Goal: Task Accomplishment & Management: Use online tool/utility

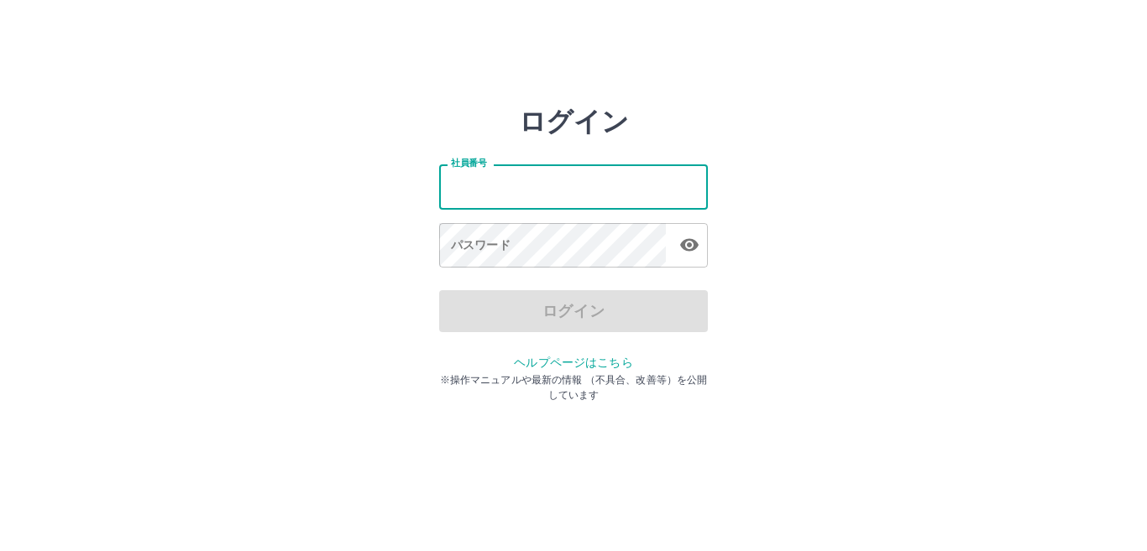
click at [563, 190] on input "社員番号" at bounding box center [573, 187] width 269 height 44
type input "*******"
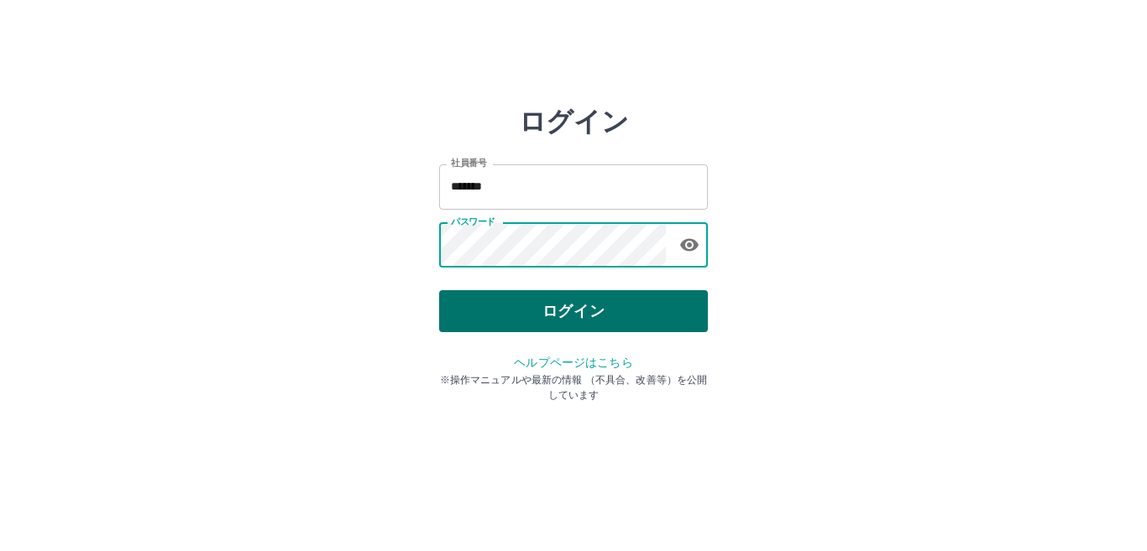
click at [580, 320] on button "ログイン" at bounding box center [573, 311] width 269 height 42
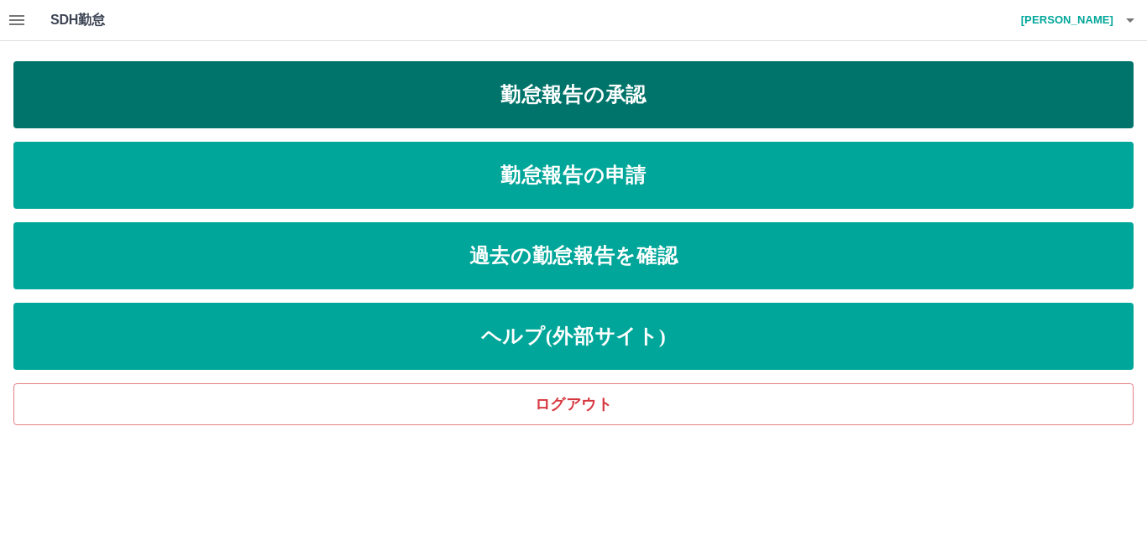
click at [558, 87] on link "勤怠報告の承認" at bounding box center [573, 94] width 1120 height 67
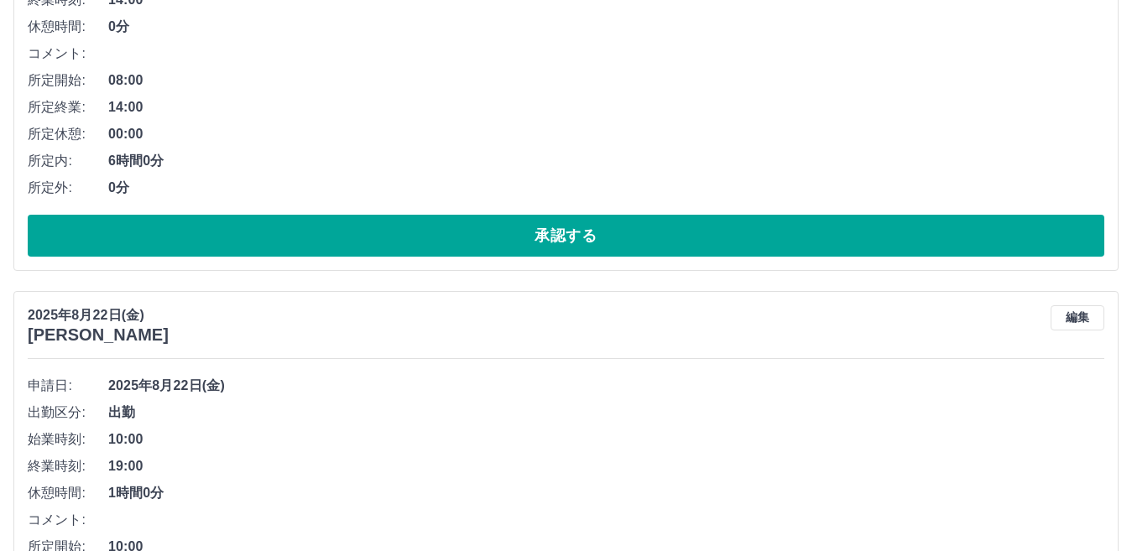
scroll to position [2773, 0]
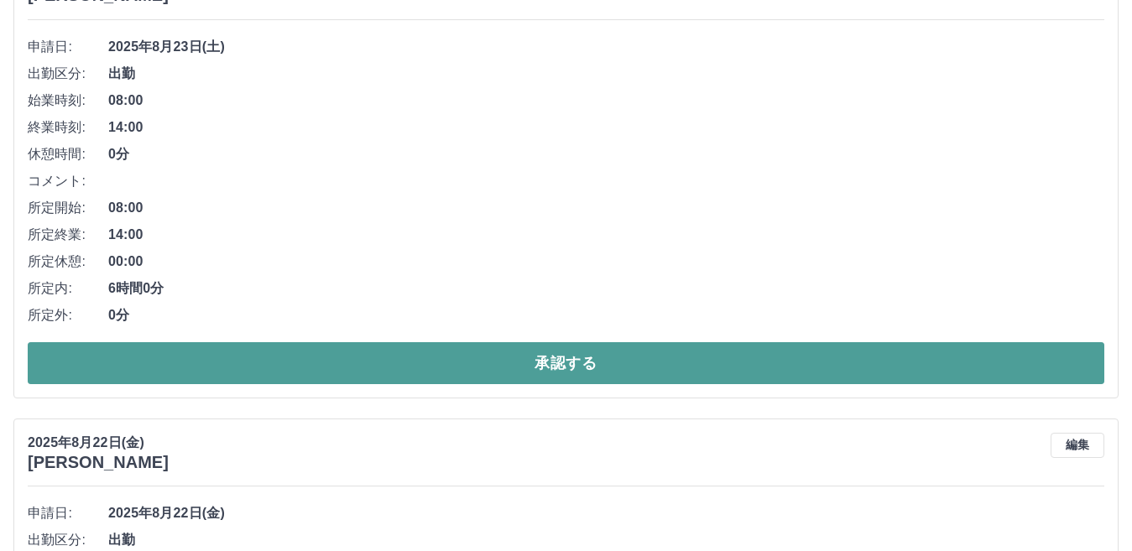
click at [502, 363] on button "承認する" at bounding box center [566, 363] width 1077 height 42
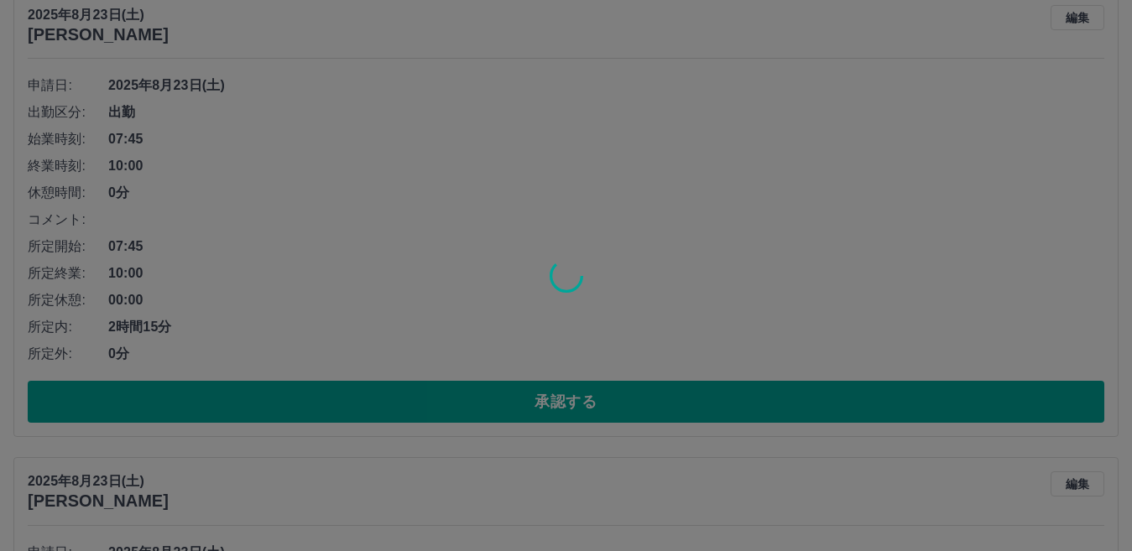
scroll to position [2270, 0]
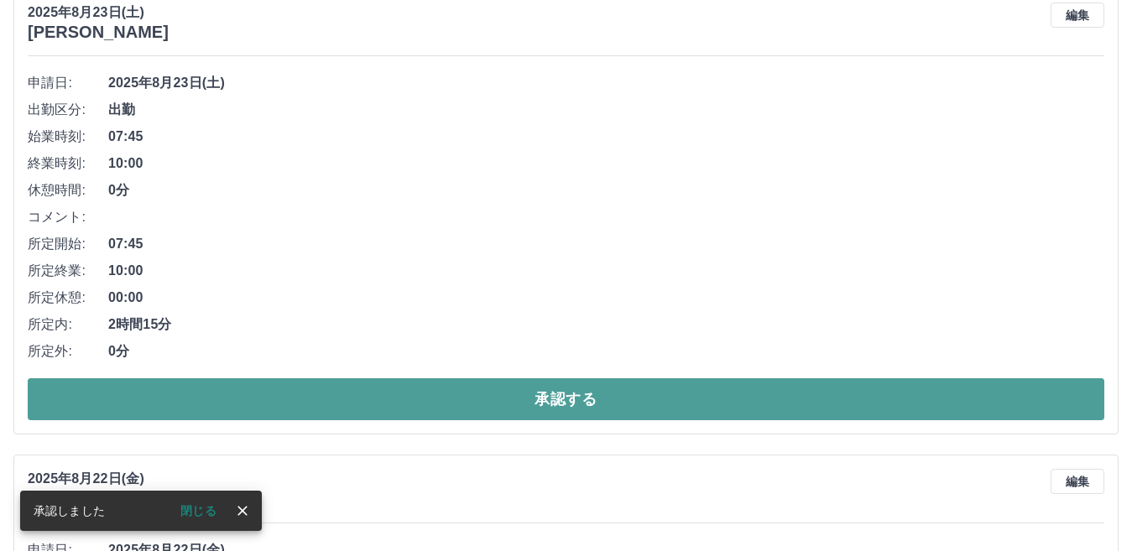
click at [561, 400] on button "承認する" at bounding box center [566, 400] width 1077 height 42
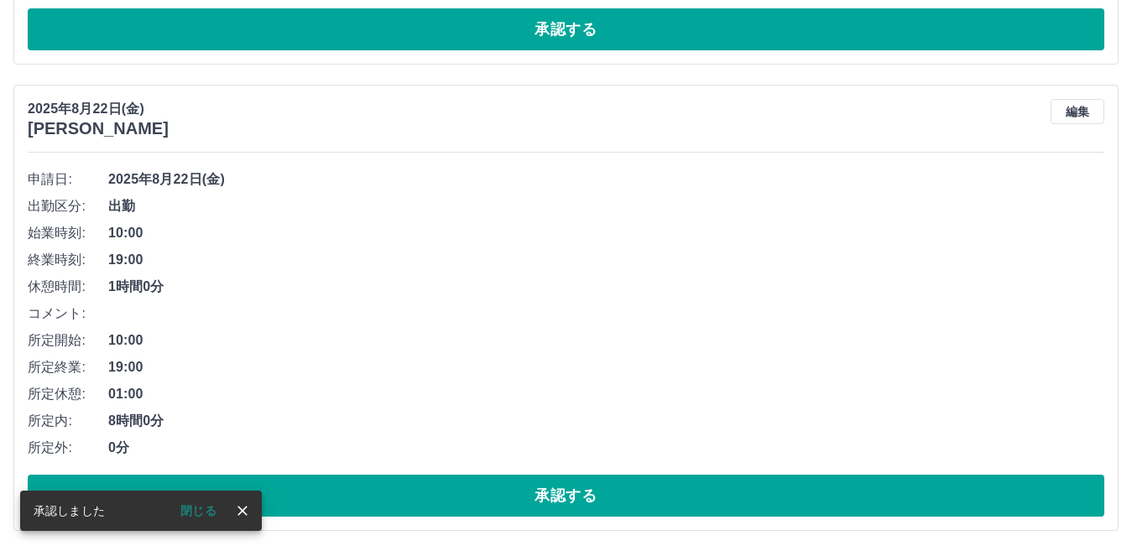
scroll to position [1803, 0]
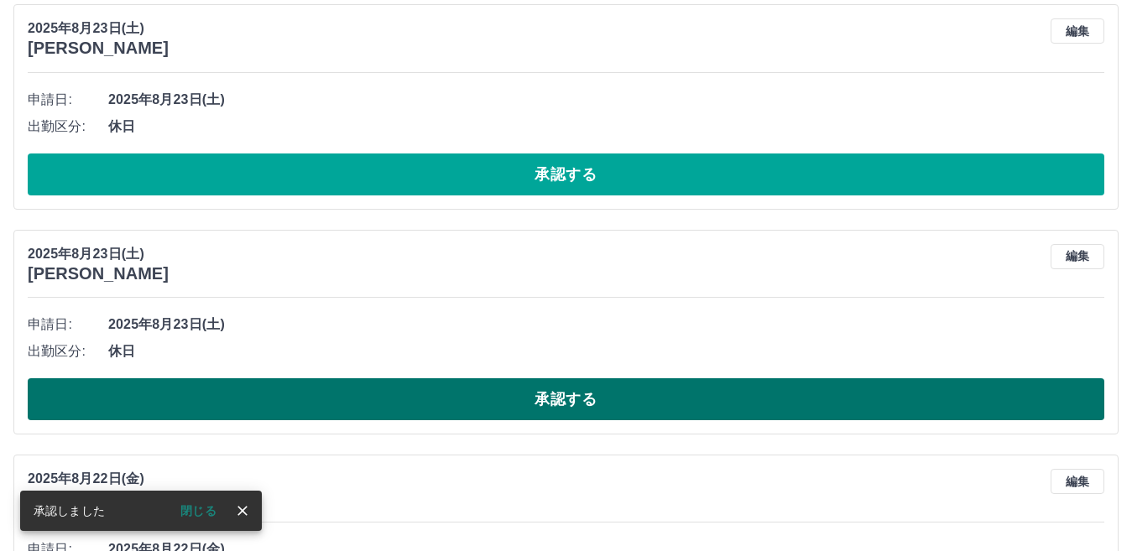
click at [488, 403] on button "承認する" at bounding box center [566, 400] width 1077 height 42
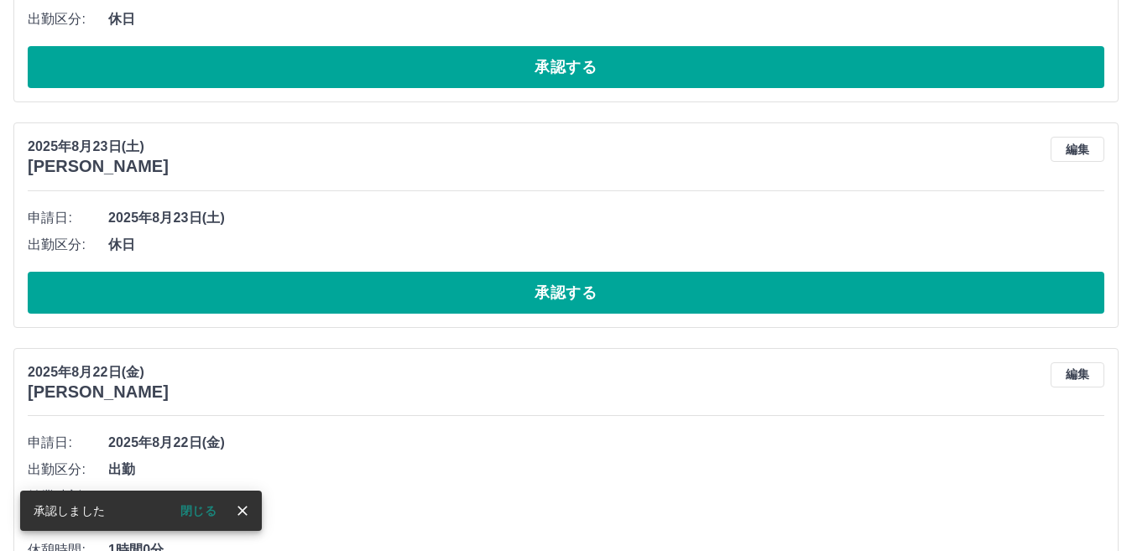
scroll to position [1551, 0]
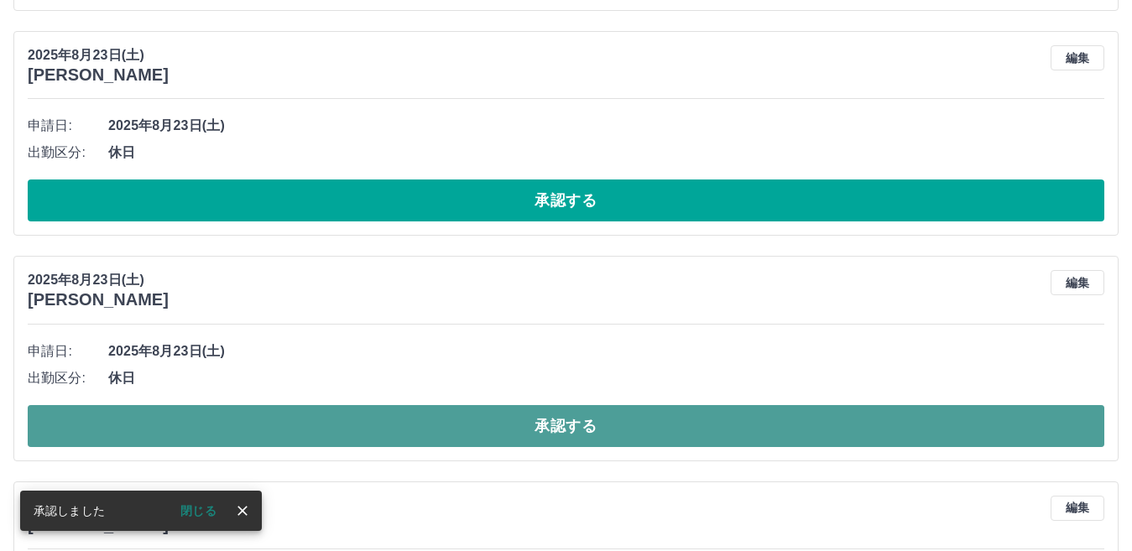
click at [548, 422] on button "承認する" at bounding box center [566, 426] width 1077 height 42
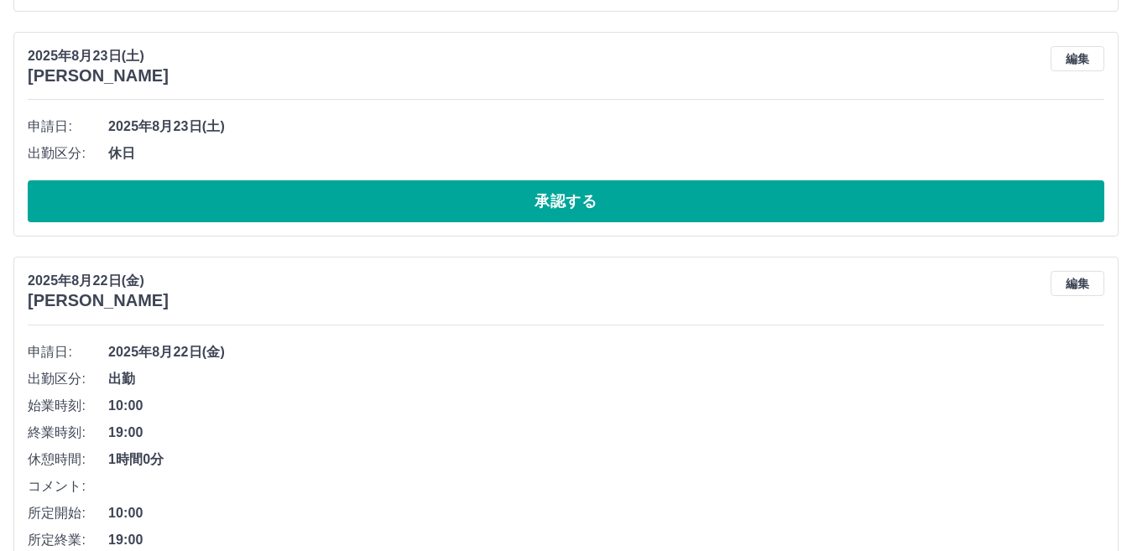
scroll to position [1383, 0]
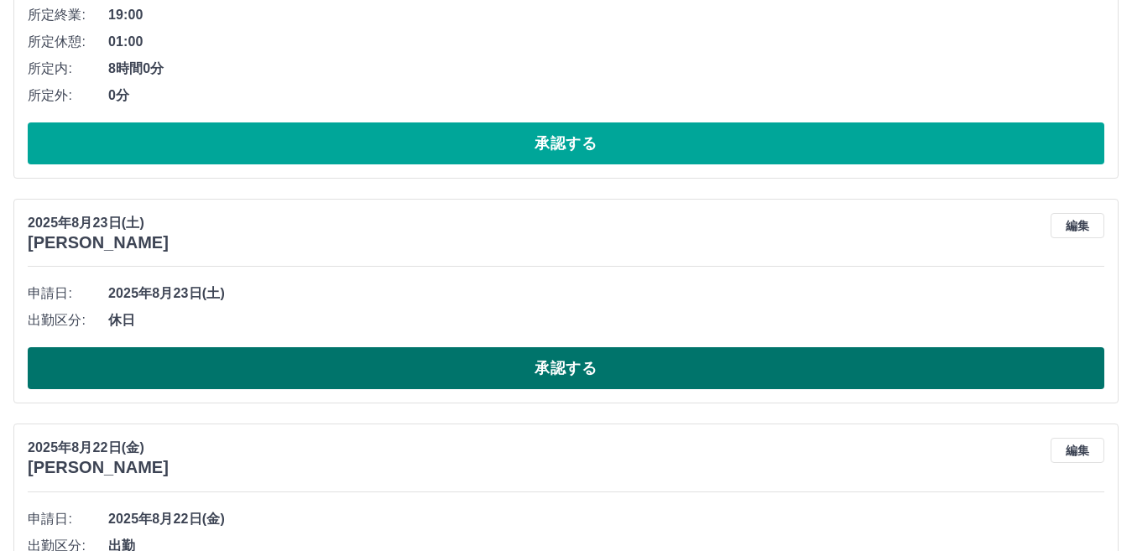
click at [582, 356] on button "承認する" at bounding box center [566, 369] width 1077 height 42
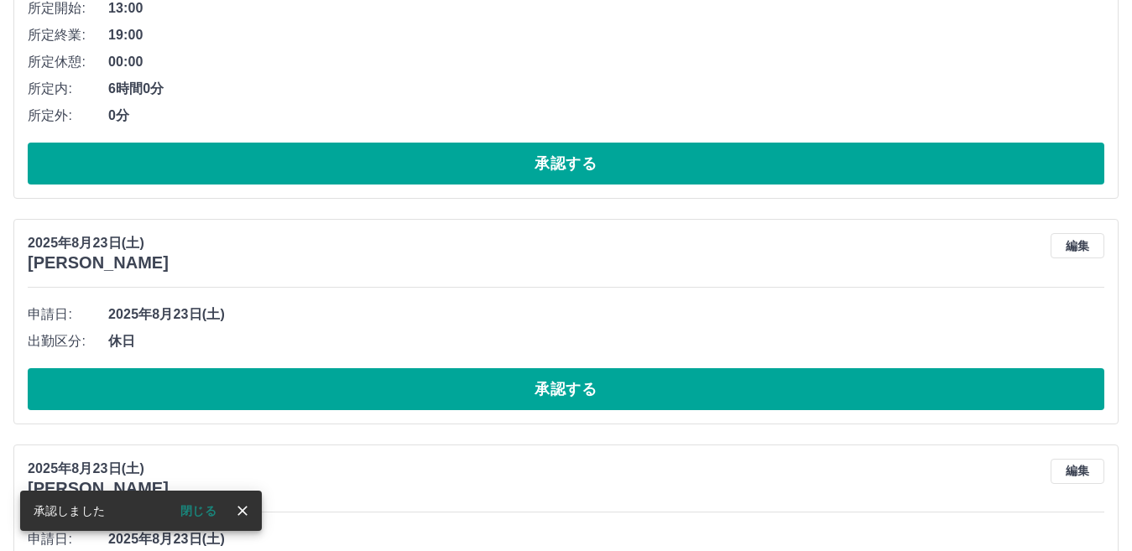
scroll to position [660, 0]
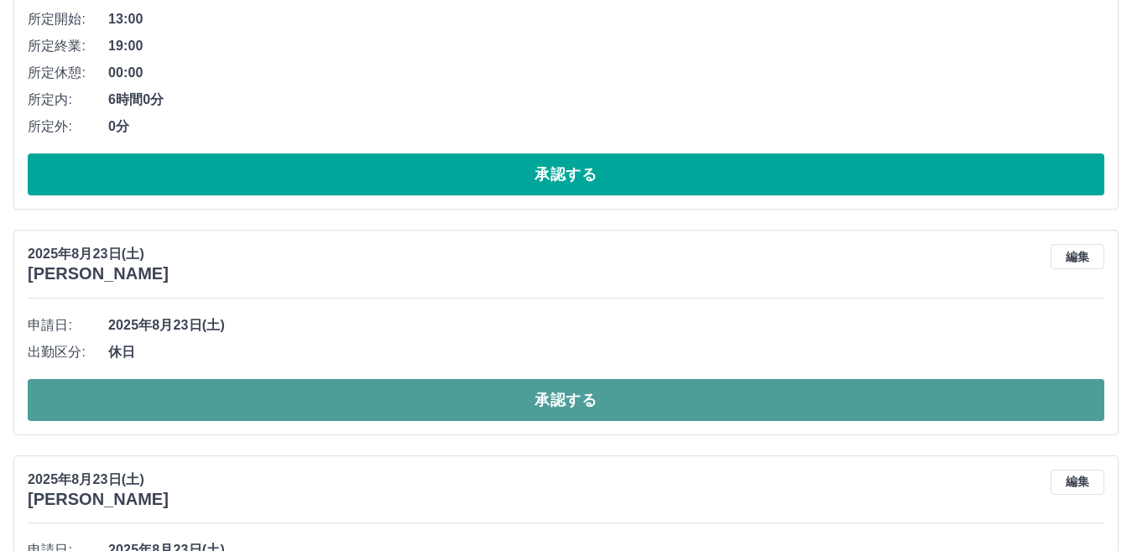
click at [554, 406] on button "承認する" at bounding box center [566, 400] width 1077 height 42
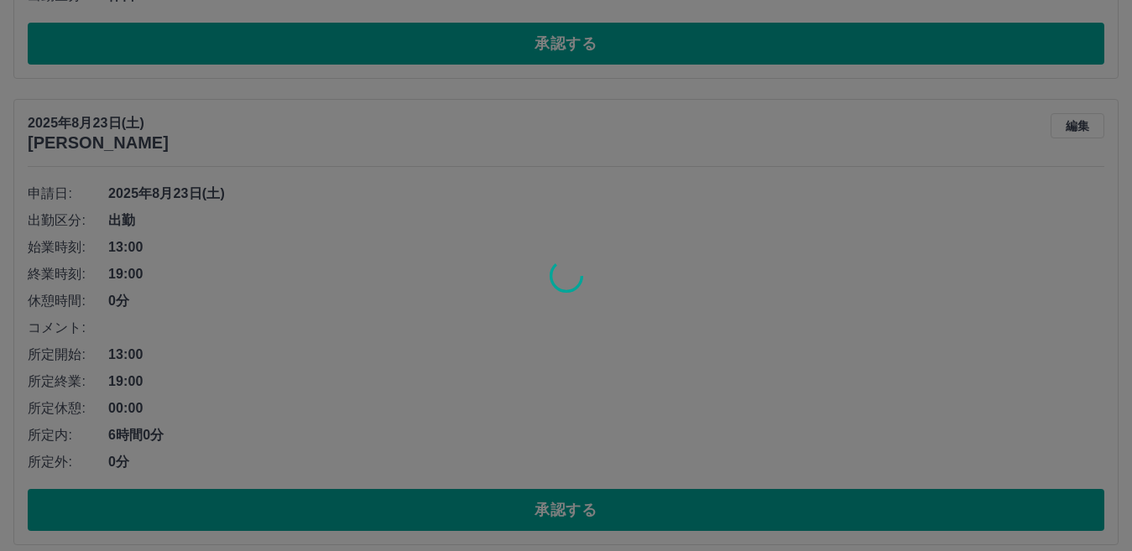
scroll to position [0, 0]
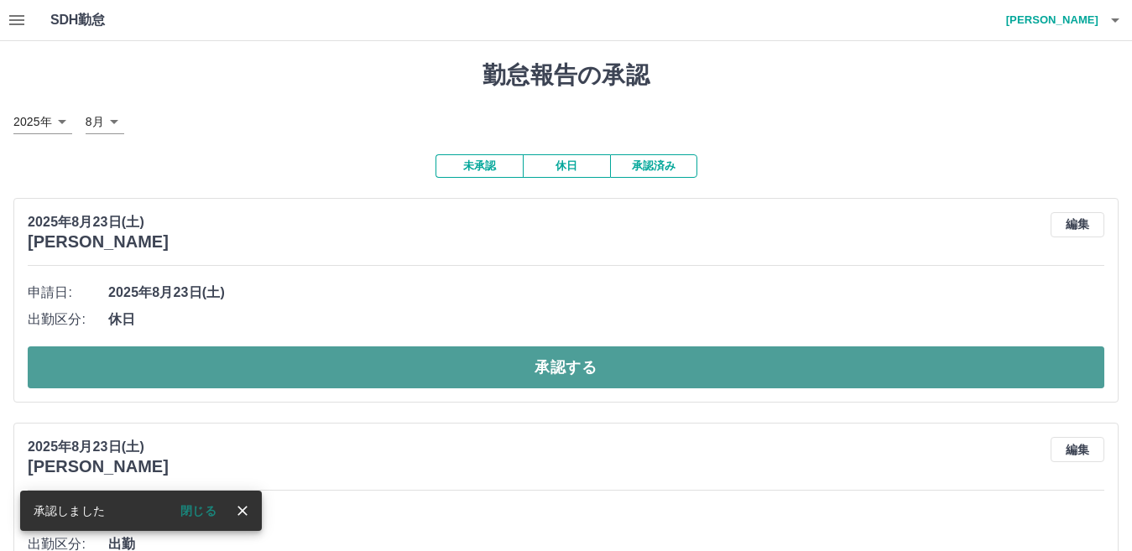
click at [548, 363] on button "承認する" at bounding box center [566, 368] width 1077 height 42
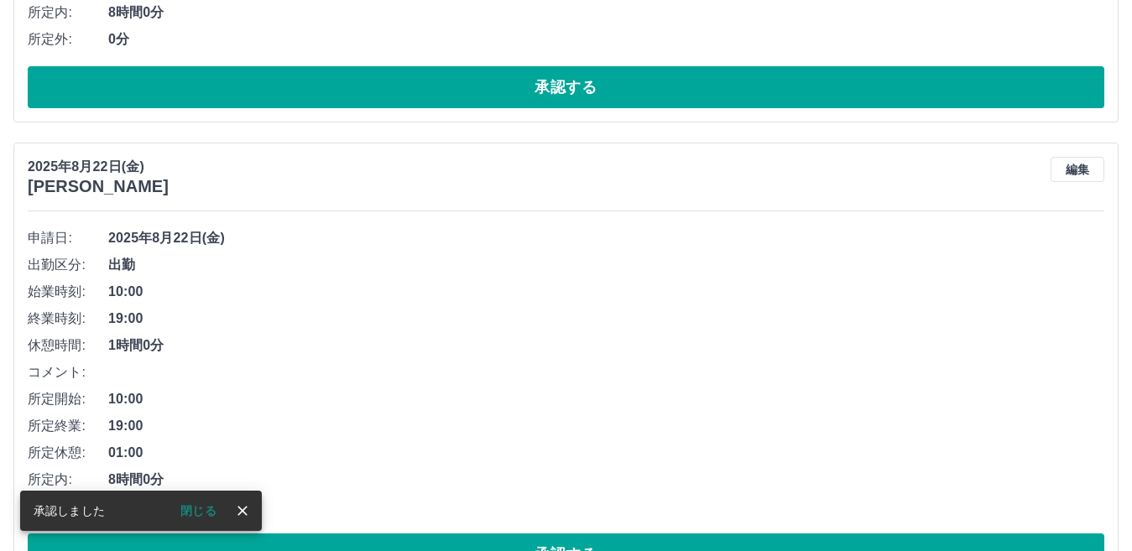
scroll to position [1049, 0]
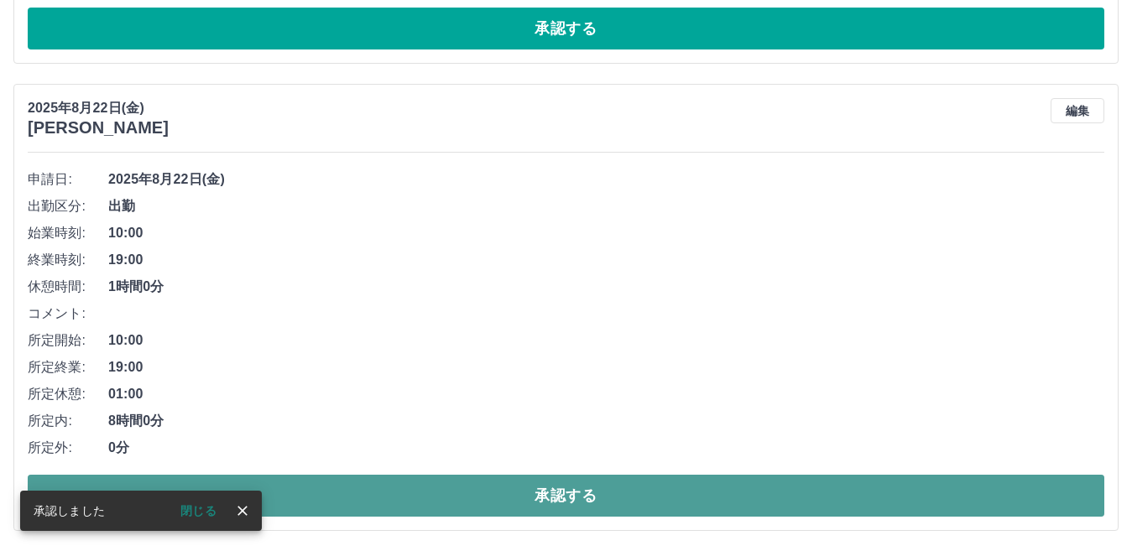
click at [570, 494] on button "承認する" at bounding box center [566, 496] width 1077 height 42
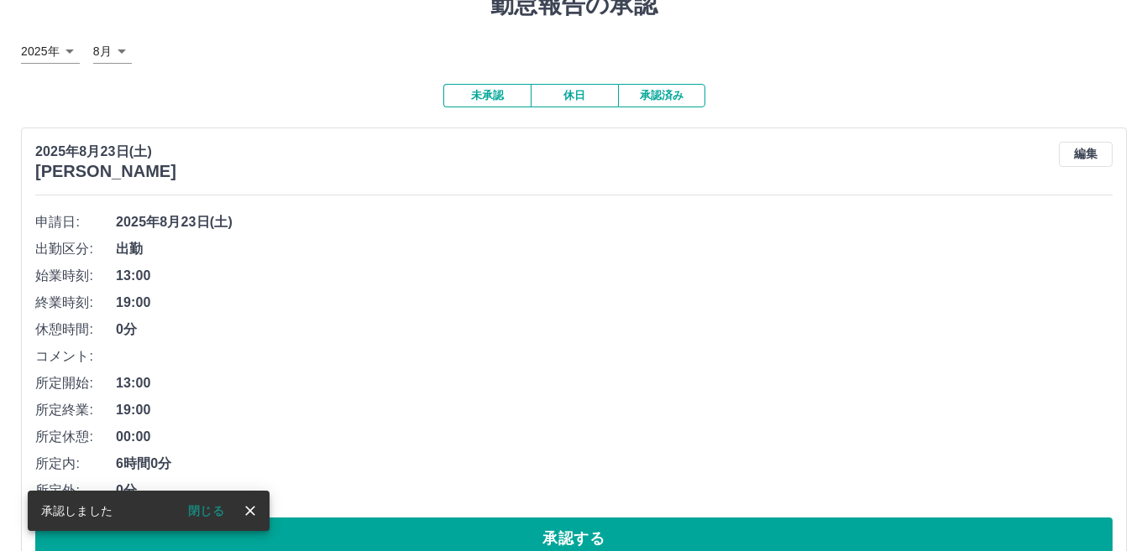
scroll to position [0, 0]
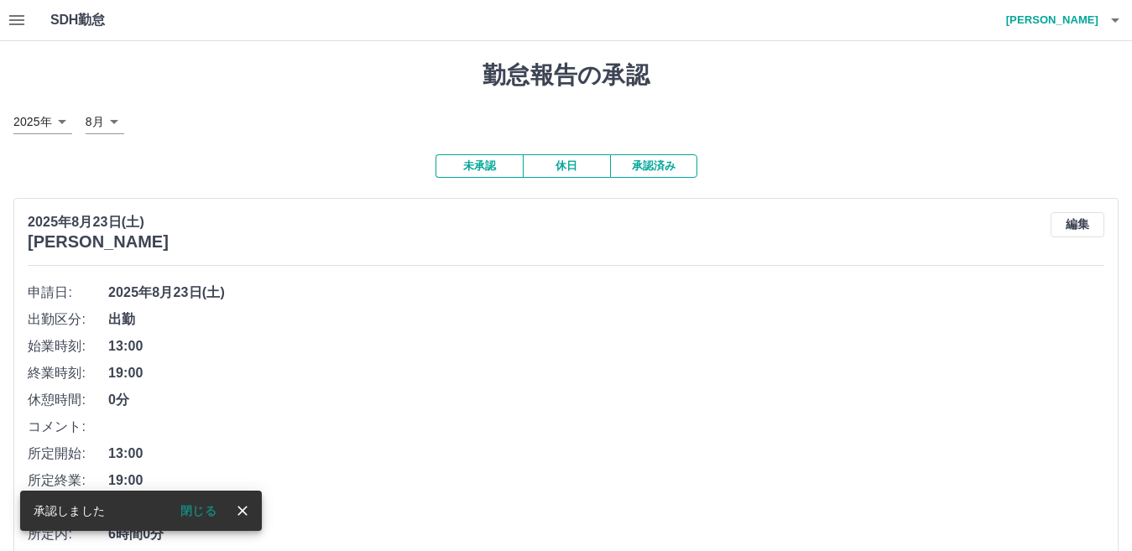
click at [1108, 18] on icon "button" at bounding box center [1116, 20] width 20 height 20
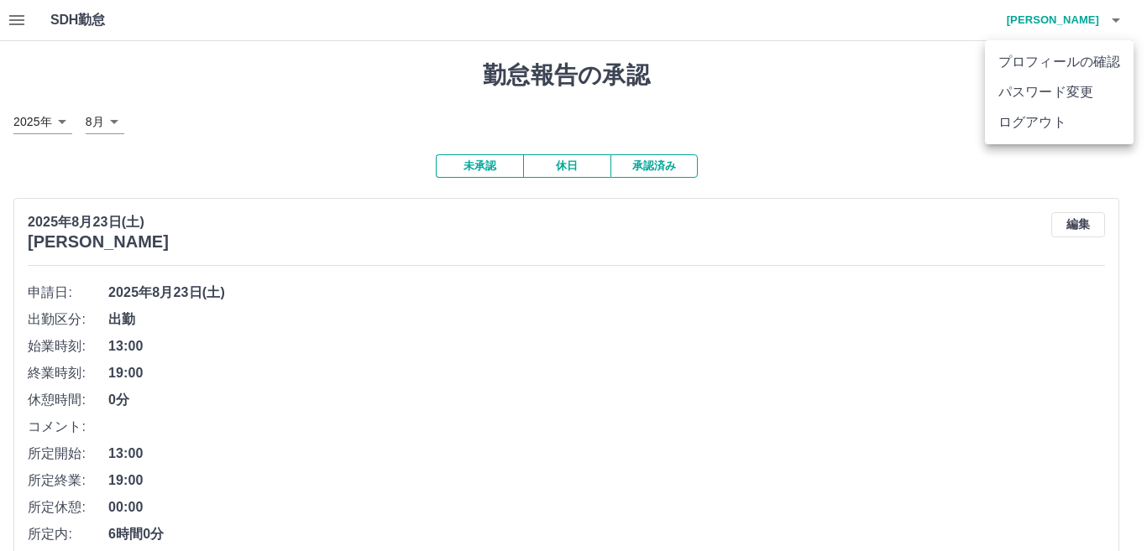
click at [1063, 123] on li "ログアウト" at bounding box center [1059, 122] width 149 height 30
